Goal: Transaction & Acquisition: Purchase product/service

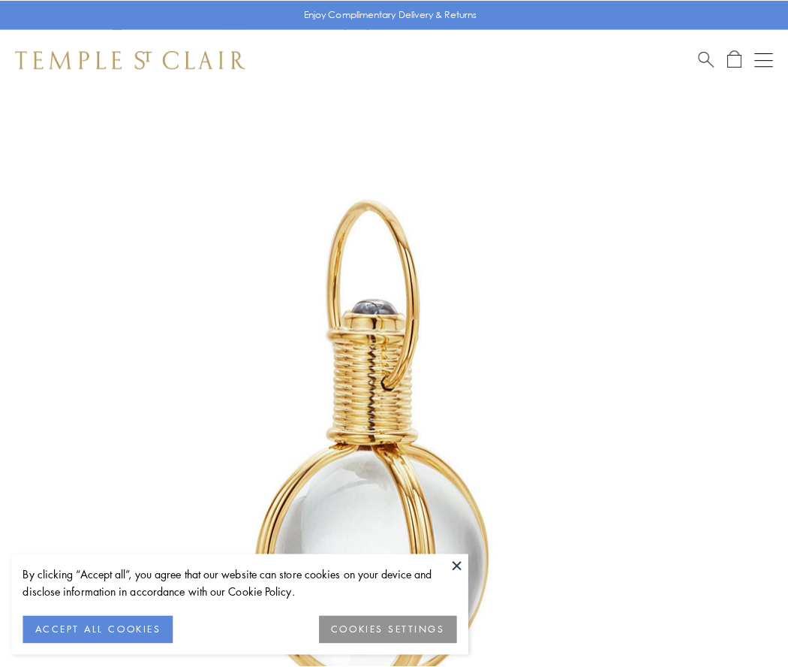
scroll to position [392, 0]
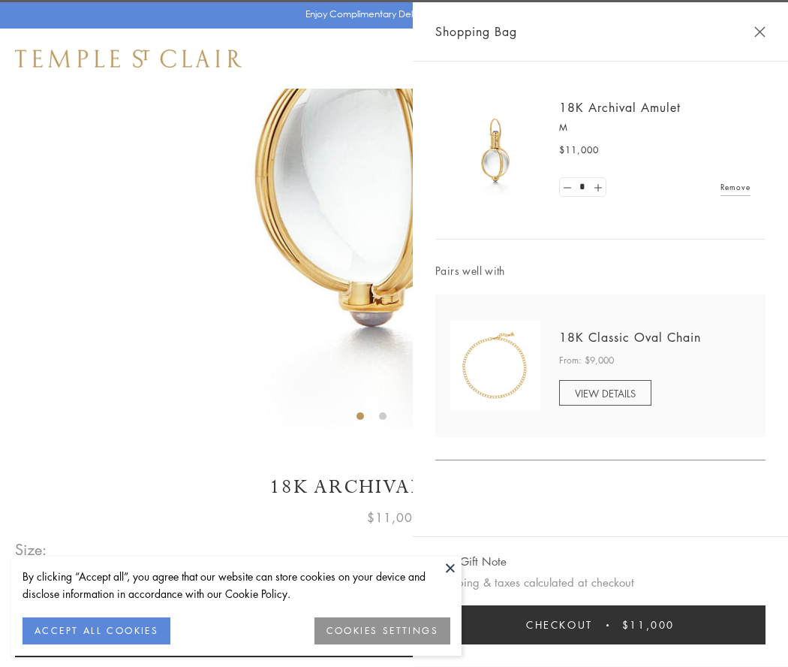
click at [601, 625] on button "Checkout $11,000" at bounding box center [600, 624] width 330 height 39
